Goal: Task Accomplishment & Management: Complete application form

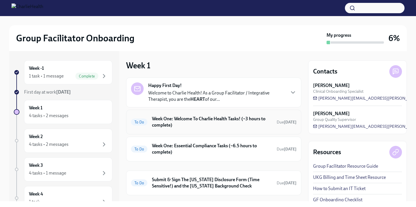
click at [211, 120] on h6 "Week One: Welcome To Charlie Health Tasks! (~3 hours to complete)" at bounding box center [212, 122] width 120 height 13
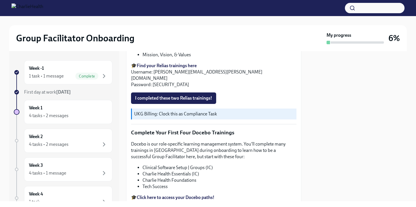
scroll to position [674, 0]
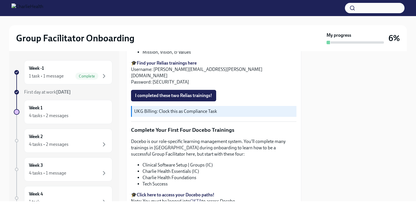
click at [168, 63] on strong "Find your Relias trainings here" at bounding box center [167, 62] width 60 height 5
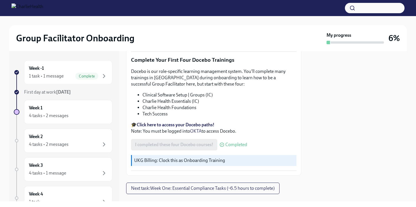
scroll to position [749, 0]
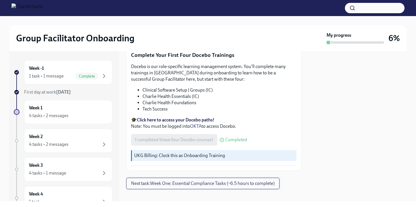
click at [222, 180] on span "Next task : Week One: Essential Compliance Tasks (~6.5 hours to complete)" at bounding box center [203, 183] width 144 height 6
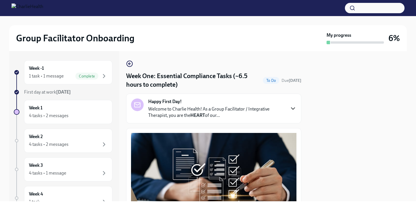
click at [291, 106] on icon "button" at bounding box center [293, 108] width 7 height 7
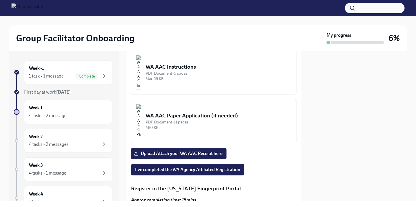
scroll to position [732, 0]
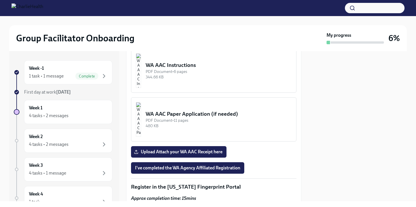
click at [181, 74] on div "PDF Document • 6 pages" at bounding box center [219, 71] width 146 height 5
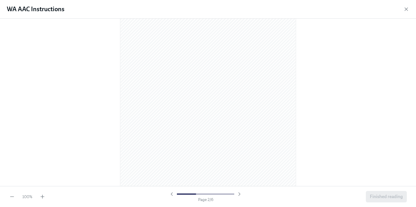
scroll to position [256, 0]
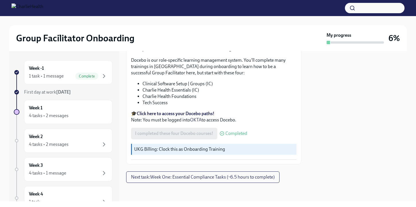
scroll to position [1001, 0]
click at [189, 176] on span "Next task : Week One: Essential Compliance Tasks (~6.5 hours to complete)" at bounding box center [203, 177] width 144 height 6
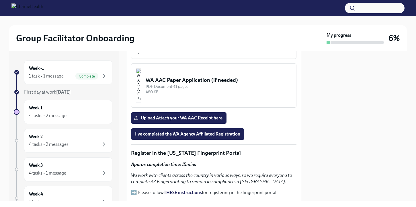
scroll to position [767, 0]
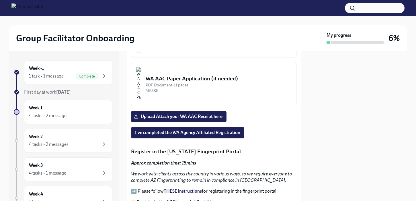
click at [168, 34] on div "WA AAC Instructions" at bounding box center [219, 29] width 146 height 7
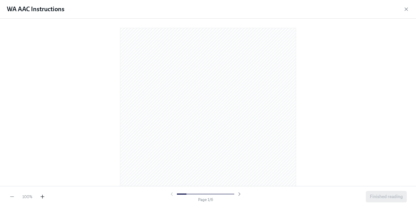
click at [42, 196] on icon "button" at bounding box center [42, 196] width 0 height 3
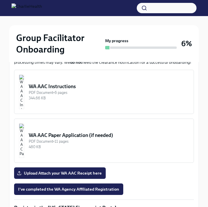
scroll to position [523, 0]
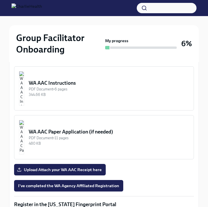
click at [24, 71] on img "button" at bounding box center [21, 88] width 5 height 34
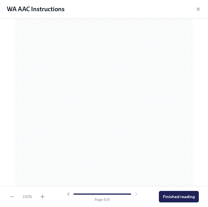
scroll to position [1231, 0]
click at [177, 196] on span "Finished reading" at bounding box center [179, 197] width 32 height 6
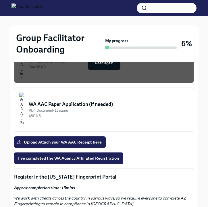
scroll to position [554, 0]
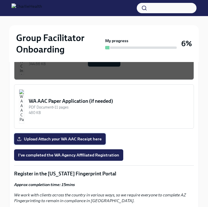
click at [68, 133] on label "Upload Attach your WA AAC Receipt here" at bounding box center [59, 138] width 91 height 11
click at [0, 0] on input "Upload Attach your WA AAC Receipt here" at bounding box center [0, 0] width 0 height 0
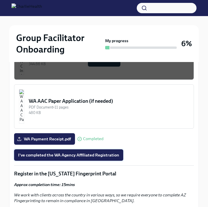
click at [95, 152] on span "I've completed the WA Agency Affiliated Registration" at bounding box center [68, 155] width 101 height 6
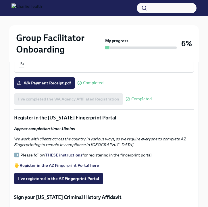
scroll to position [609, 0]
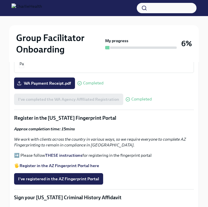
click at [63, 153] on strong "THESE instructions" at bounding box center [63, 155] width 37 height 5
click at [89, 163] on strong "Register in the AZ Fingerprint Portal here" at bounding box center [59, 165] width 79 height 5
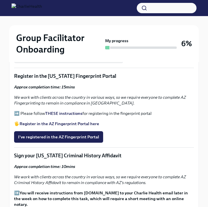
scroll to position [653, 0]
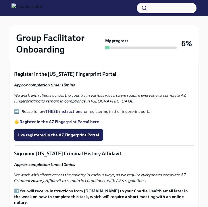
click at [72, 132] on span "I've registered in the AZ Fingerprint Portal" at bounding box center [58, 135] width 81 height 6
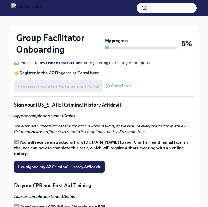
scroll to position [701, 0]
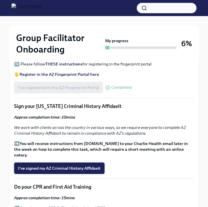
click at [78, 165] on span "I've signed my AZ Criminal History Affidavit" at bounding box center [59, 168] width 82 height 6
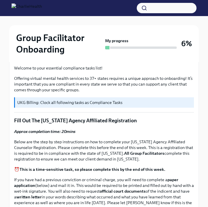
scroll to position [0, 0]
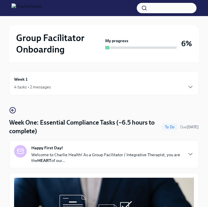
click at [138, 81] on div "Week 1 4 tasks • 2 messages" at bounding box center [104, 83] width 180 height 14
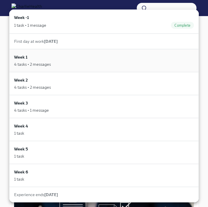
click at [104, 60] on div "Week 1 4 tasks • 2 messages" at bounding box center [104, 60] width 180 height 13
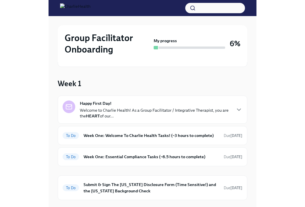
scroll to position [37, 0]
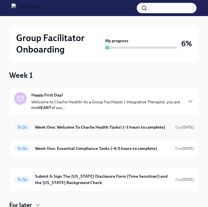
click at [101, 130] on h6 "Week One: Welcome To Charlie Health Tasks! (~3 hours to complete)" at bounding box center [102, 127] width 135 height 6
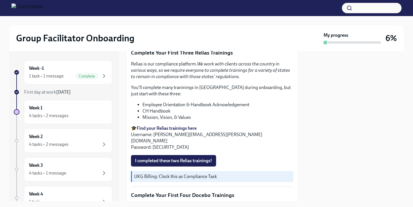
scroll to position [607, 0]
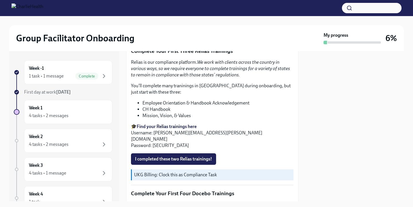
click at [183, 127] on strong "Find your Relias trainings here" at bounding box center [167, 126] width 60 height 5
click at [175, 156] on span "I completed these two Relias trainings!" at bounding box center [173, 159] width 77 height 6
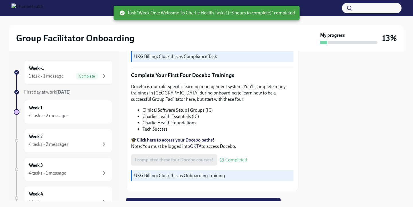
scroll to position [745, 0]
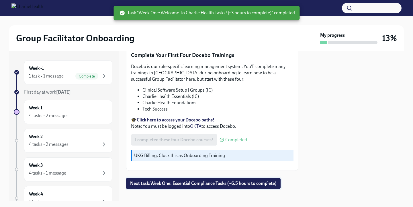
click at [187, 180] on span "Next task : Week One: Essential Compliance Tasks (~6.5 hours to complete)" at bounding box center [203, 183] width 147 height 6
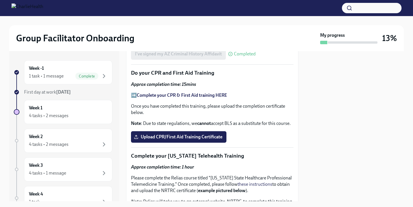
scroll to position [819, 0]
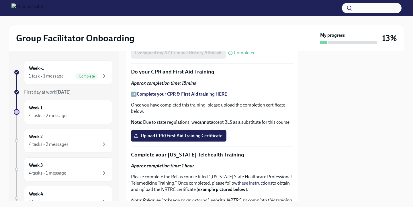
click at [215, 95] on strong "Complete your CPR & First Aid training HERE" at bounding box center [182, 93] width 90 height 5
click at [176, 134] on span "Upload CPR/First Aid Training Certificate" at bounding box center [178, 136] width 87 height 6
click at [0, 0] on input "Upload CPR/First Aid Training Certificate" at bounding box center [0, 0] width 0 height 0
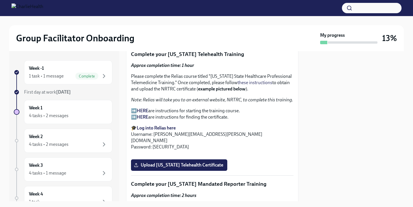
scroll to position [921, 0]
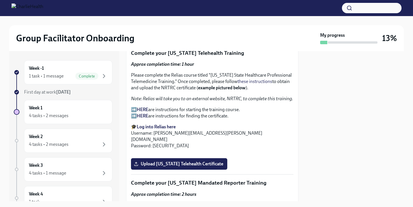
click at [143, 109] on strong "HERE" at bounding box center [142, 109] width 11 height 5
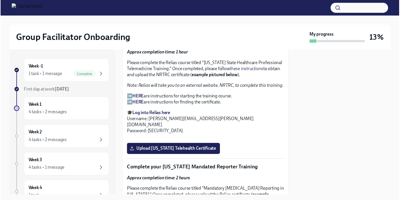
scroll to position [938, 0]
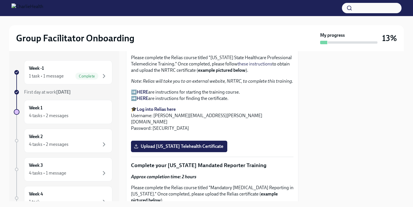
click at [170, 109] on strong "Log into Relias here" at bounding box center [156, 108] width 39 height 5
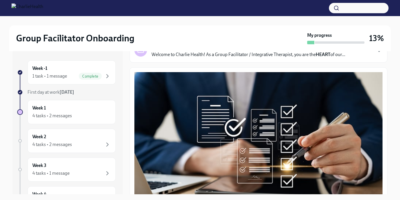
scroll to position [0, 0]
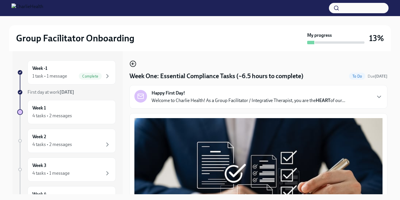
click at [133, 65] on icon "button" at bounding box center [133, 63] width 7 height 7
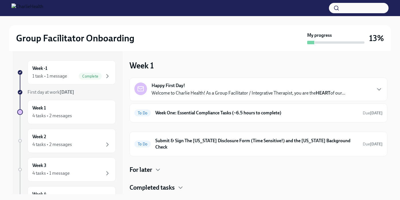
click at [225, 92] on p "Welcome to Charlie Health! As a Group Facilitator / Integrative Therapist, you …" at bounding box center [249, 93] width 194 height 6
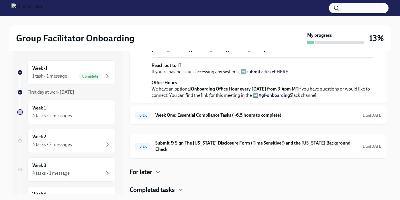
scroll to position [227, 0]
click at [178, 118] on h6 "Week One: Essential Compliance Tasks (~6.5 hours to complete)" at bounding box center [256, 115] width 203 height 6
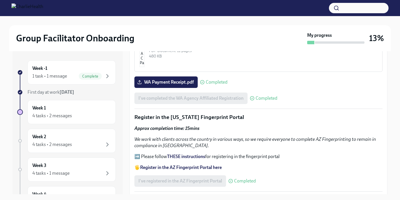
scroll to position [544, 0]
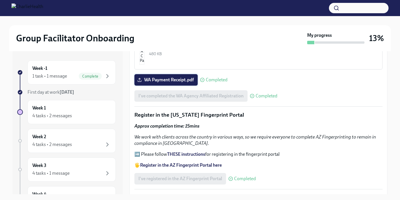
click at [178, 80] on span "WA Payment Receipt.pdf" at bounding box center [166, 80] width 55 height 6
click at [0, 0] on input "WA Payment Receipt.pdf" at bounding box center [0, 0] width 0 height 0
click at [369, 87] on div "Welcome to your essential compliance tasks list! Offering virtual mental health…" at bounding box center [258, 109] width 248 height 1070
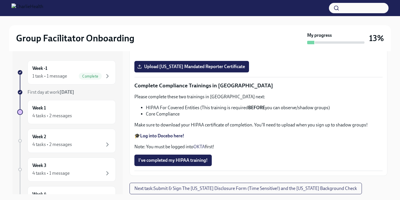
scroll to position [1061, 0]
click at [0, 0] on input "Upload [US_STATE] Telehealth Certificate" at bounding box center [0, 0] width 0 height 0
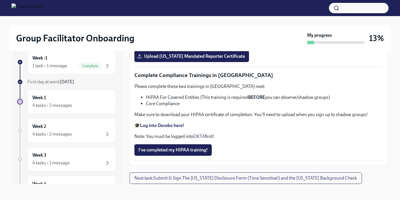
scroll to position [1392, 0]
click at [177, 124] on strong "Log into Docebo here!" at bounding box center [162, 124] width 44 height 5
click at [169, 177] on span "Next task : Submit & Sign The [US_STATE] Disclosure Form (Time Sensitive!) and …" at bounding box center [245, 178] width 223 height 6
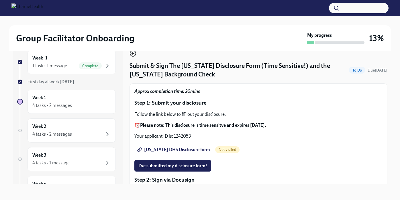
click at [133, 54] on icon "button" at bounding box center [132, 53] width 1 height 2
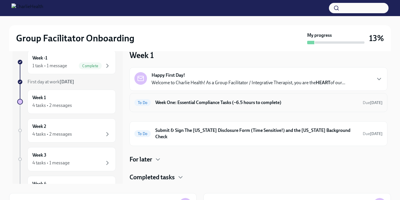
click at [294, 102] on h6 "Week One: Essential Compliance Tasks (~6.5 hours to complete)" at bounding box center [256, 102] width 203 height 6
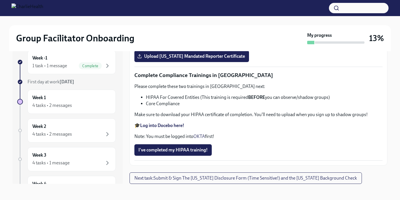
scroll to position [1269, 0]
